Goal: Task Accomplishment & Management: Manage account settings

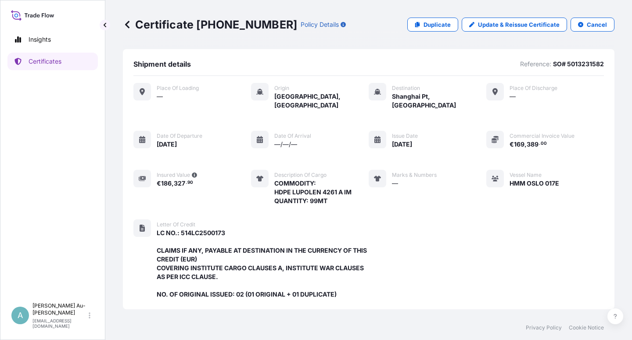
scroll to position [252, 0]
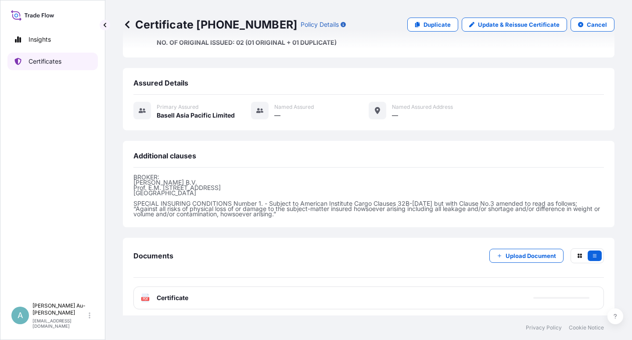
click at [55, 66] on link "Certificates" at bounding box center [52, 62] width 90 height 18
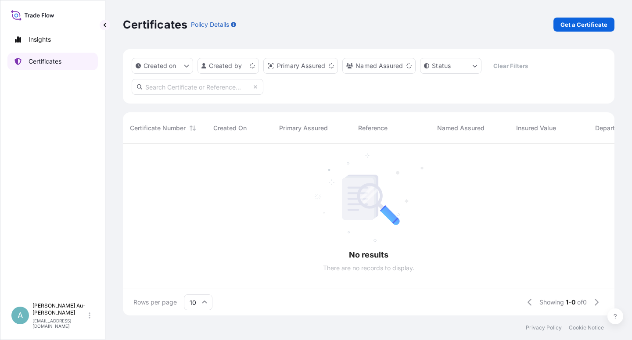
scroll to position [169, 484]
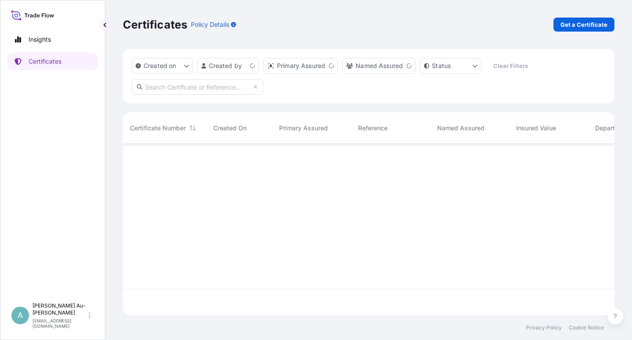
click at [205, 86] on input "text" at bounding box center [198, 87] width 132 height 16
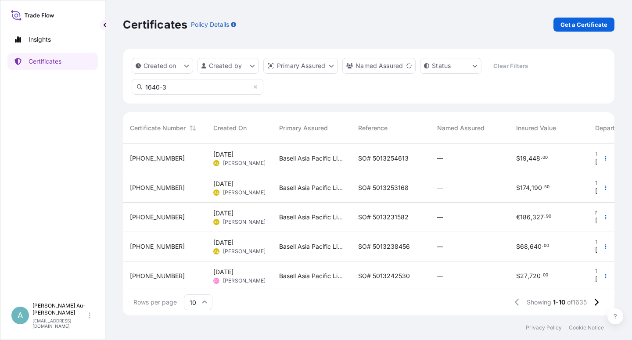
type input "1640-3"
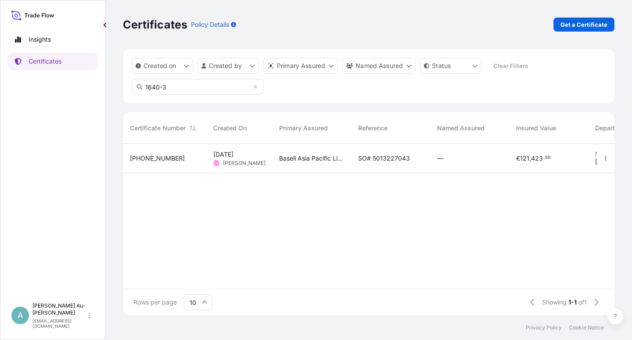
click at [386, 158] on span "SO# 5013227043" at bounding box center [384, 158] width 52 height 9
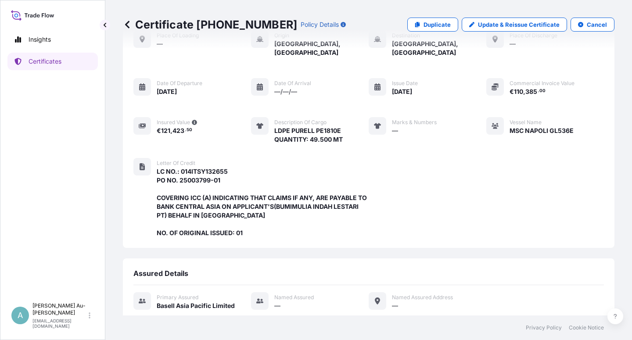
scroll to position [243, 0]
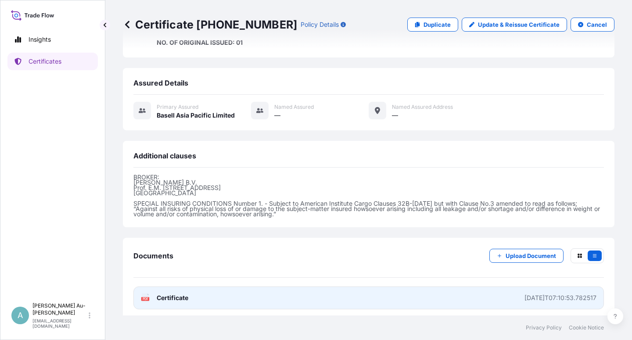
click at [196, 295] on link "PDF Certificate [DATE]T07:10:53.782517" at bounding box center [369, 298] width 471 height 23
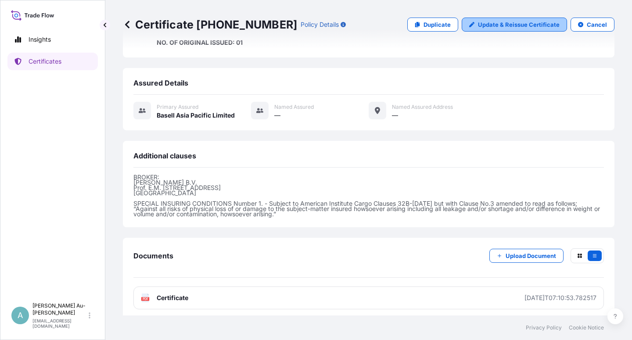
click at [489, 23] on p "Update & Reissue Certificate" at bounding box center [519, 24] width 82 height 9
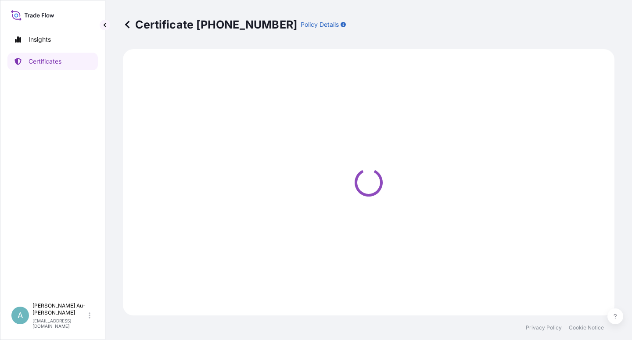
select select "Sea"
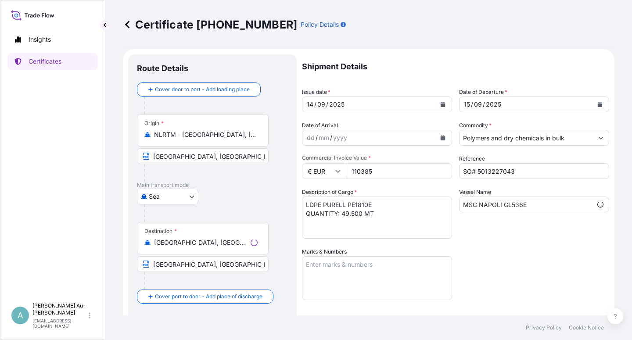
select select "32034"
click at [441, 105] on icon "Calendar" at bounding box center [443, 104] width 5 height 5
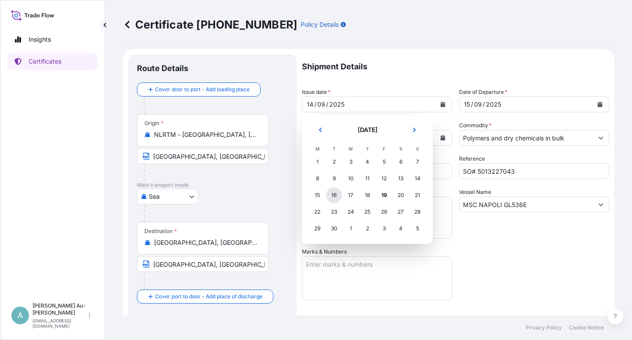
click at [335, 199] on div "16" at bounding box center [334, 196] width 16 height 16
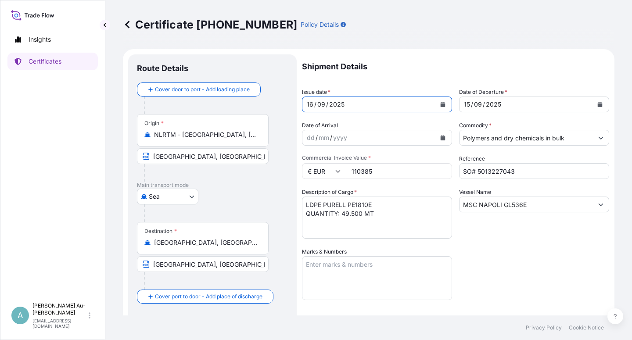
click at [598, 105] on icon "Calendar" at bounding box center [600, 104] width 5 height 5
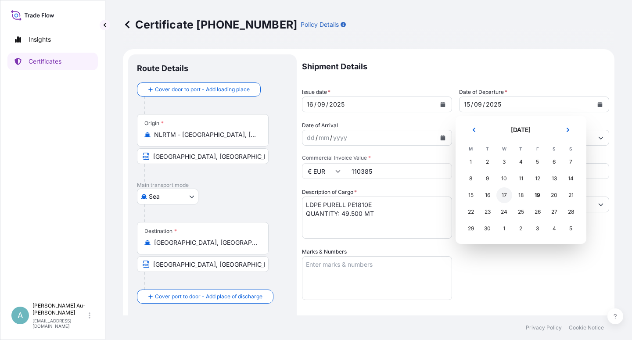
click at [504, 196] on div "17" at bounding box center [505, 196] width 16 height 16
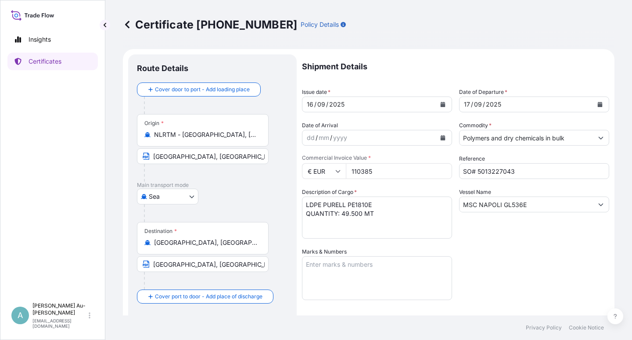
drag, startPoint x: 528, startPoint y: 251, endPoint x: 509, endPoint y: 261, distance: 21.8
click at [527, 251] on div "Shipment Details Issue date * [DATE] Date of Departure * [DATE] Date of Arrival…" at bounding box center [455, 280] width 307 height 452
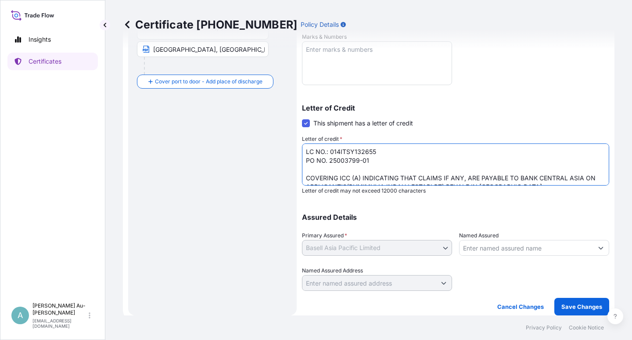
click at [400, 180] on textarea "LC NO.: 014ITSY132655 PO NO. 25003799-01 COVERING ICC (A) INDICATING THAT CLAIM…" at bounding box center [455, 165] width 307 height 42
click at [418, 178] on textarea "LC NO.: 014ITSY132655 PO NO. 25003799-01 COVERING ICC (A) INDICATING THAT CLAIM…" at bounding box center [455, 165] width 307 height 42
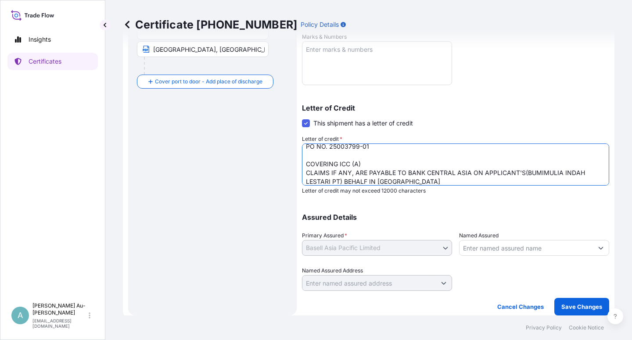
scroll to position [21, 0]
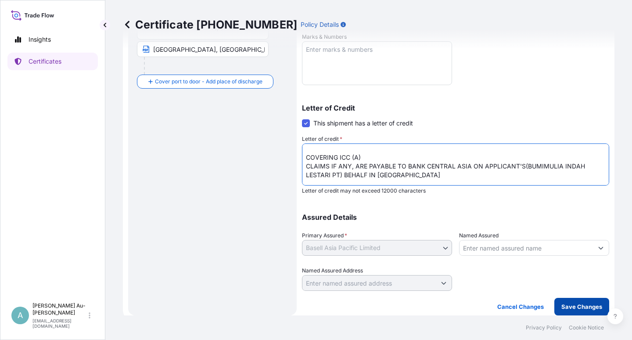
type textarea "LC NO.: 014ITSY132655 PO NO. 25003799-01 COVERING ICC (A) CLAIMS IF ANY, ARE PA…"
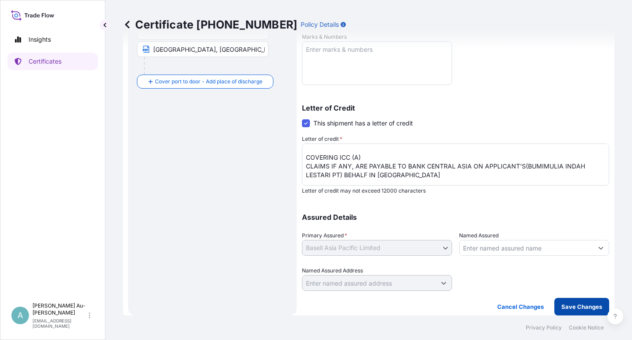
click at [566, 309] on p "Save Changes" at bounding box center [582, 307] width 41 height 9
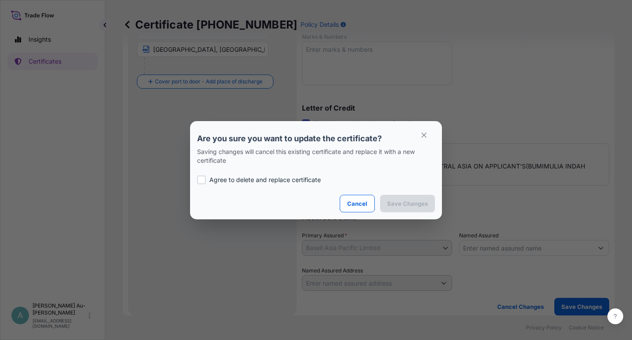
click at [224, 178] on p "Agree to delete and replace certificate" at bounding box center [266, 180] width 112 height 9
checkbox input "true"
click at [394, 202] on p "Save Changes" at bounding box center [407, 203] width 41 height 9
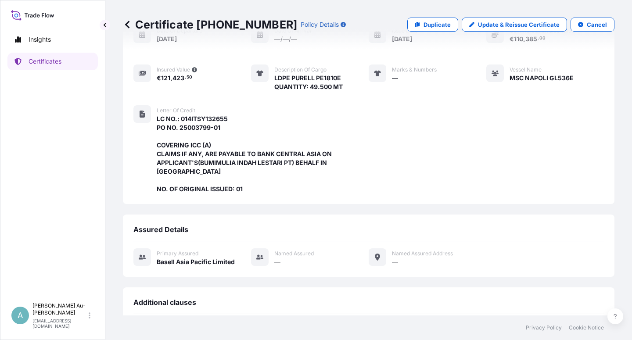
scroll to position [243, 0]
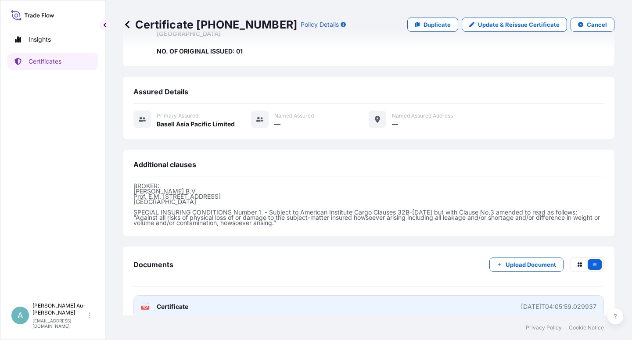
click at [242, 296] on link "PDF Certificate [DATE]T04:05:59.029937" at bounding box center [369, 307] width 471 height 23
